Goal: Information Seeking & Learning: Learn about a topic

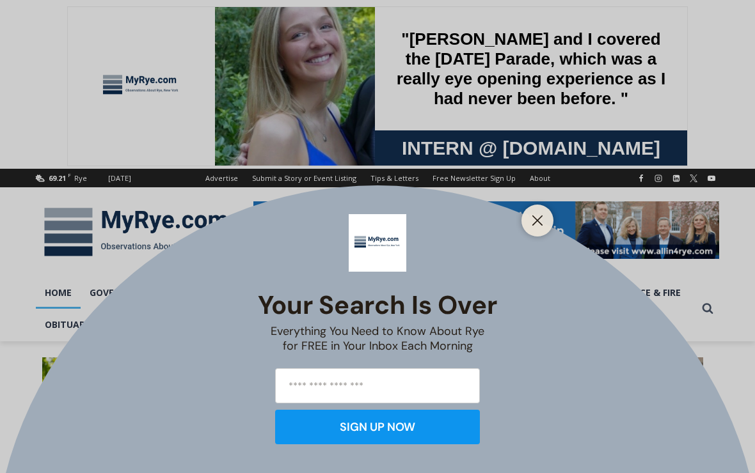
click at [534, 301] on div "Your Search is Over Everything You Need to Know About Rye for FREE in Your Inbo…" at bounding box center [377, 236] width 755 height 473
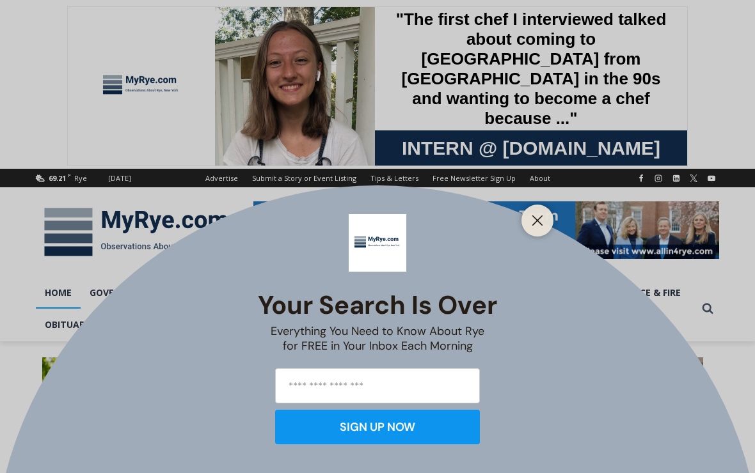
click at [534, 223] on icon "Close" at bounding box center [538, 221] width 12 height 12
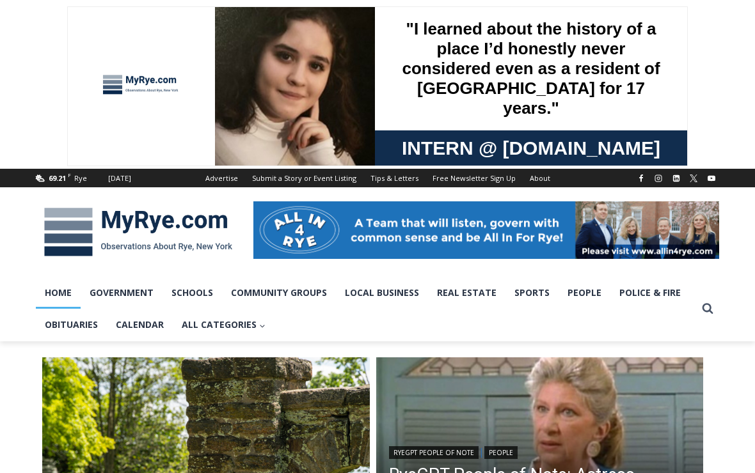
click at [527, 299] on link "Sports" at bounding box center [531, 293] width 53 height 32
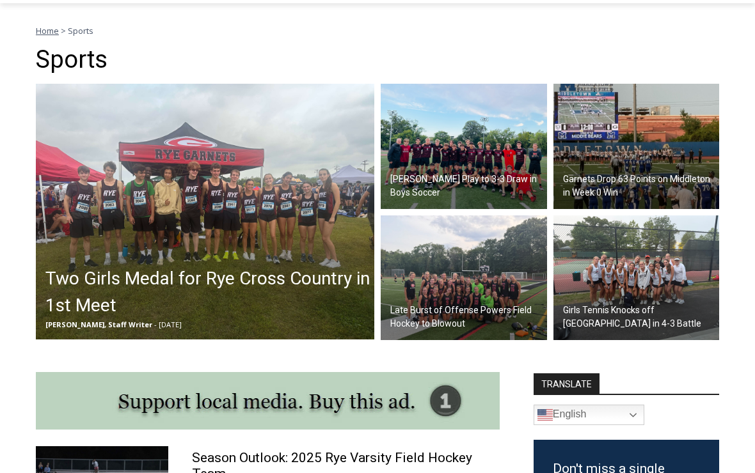
scroll to position [339, 0]
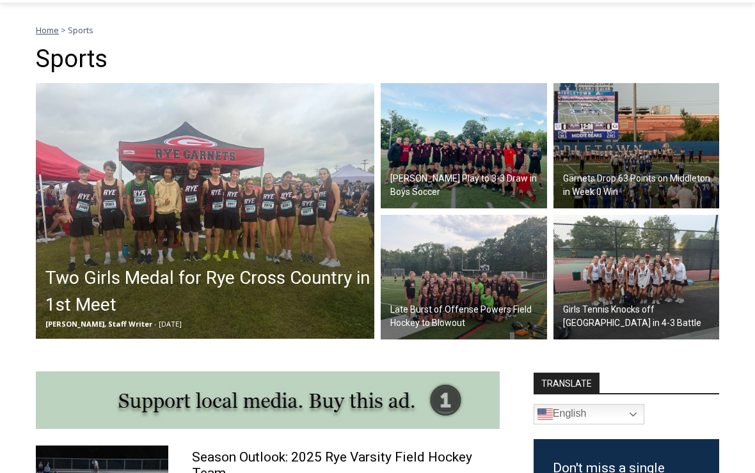
click at [443, 158] on img at bounding box center [464, 145] width 166 height 125
